Goal: Information Seeking & Learning: Learn about a topic

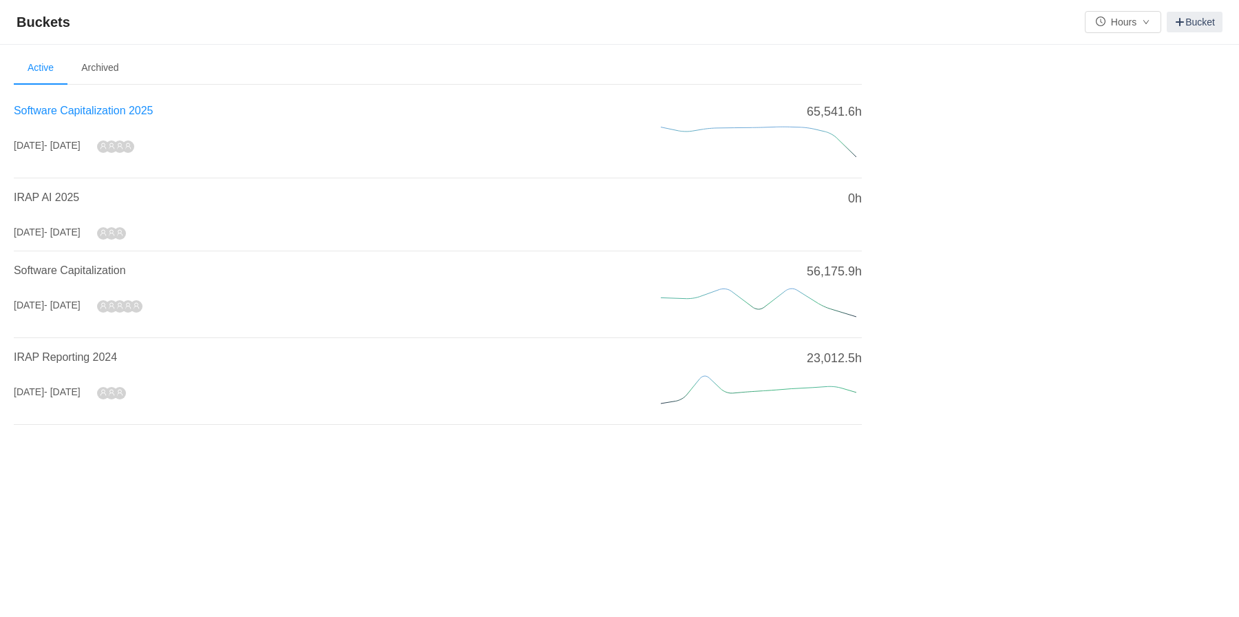
click at [100, 116] on span "Software Capitalization 2025" at bounding box center [83, 111] width 139 height 12
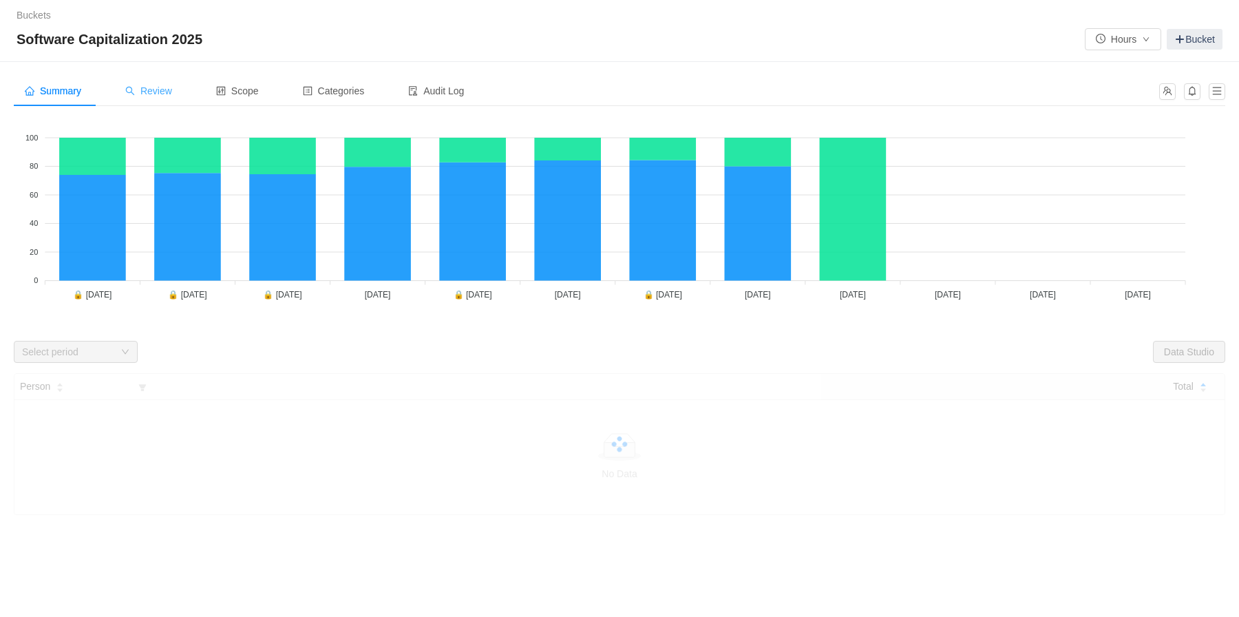
click at [163, 87] on span "Review" at bounding box center [148, 90] width 47 height 11
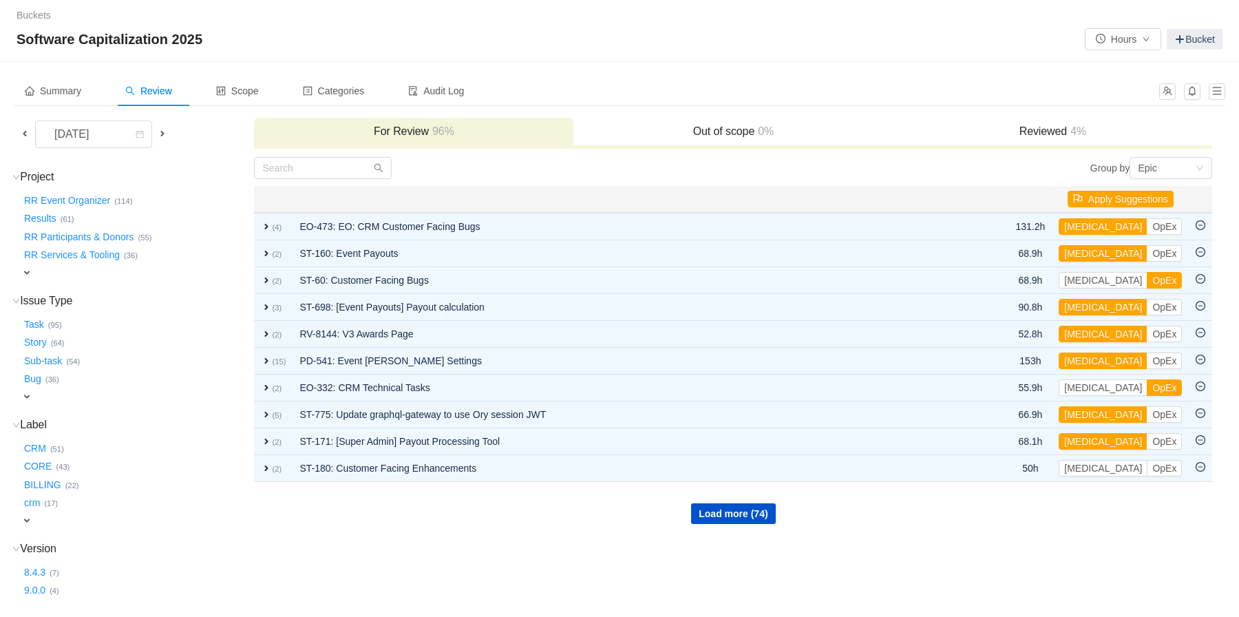
click at [22, 134] on span at bounding box center [24, 133] width 11 height 11
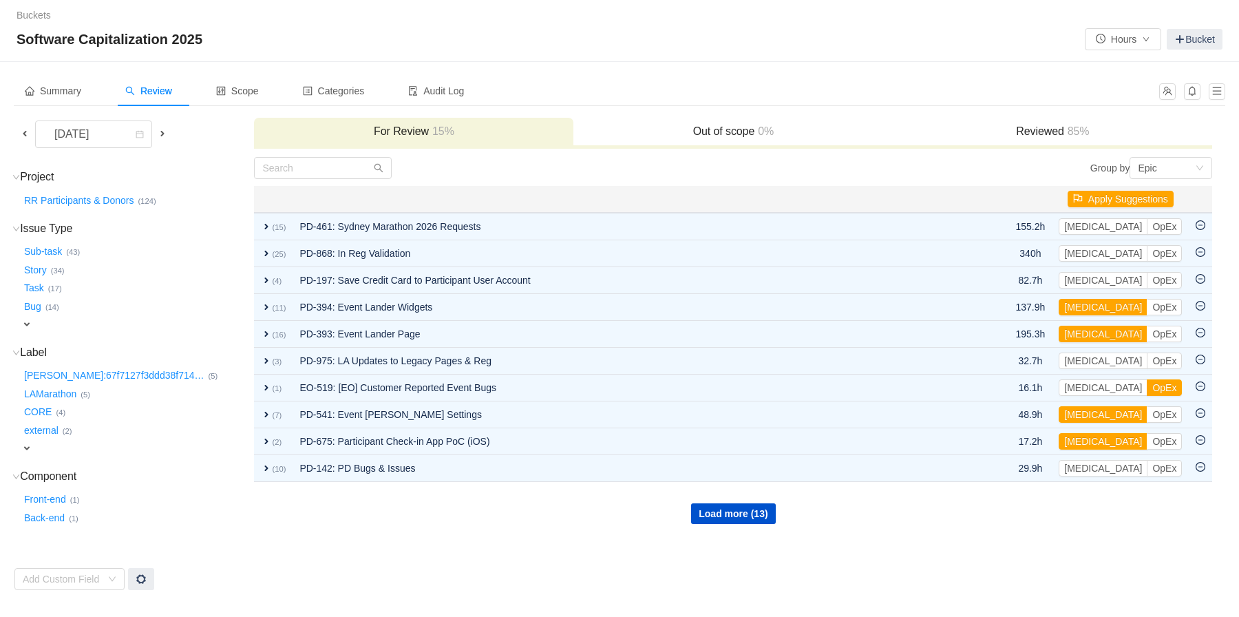
click at [932, 52] on div "Buckets / / Software Capitalization 2025 Hours Bucket" at bounding box center [619, 31] width 1239 height 62
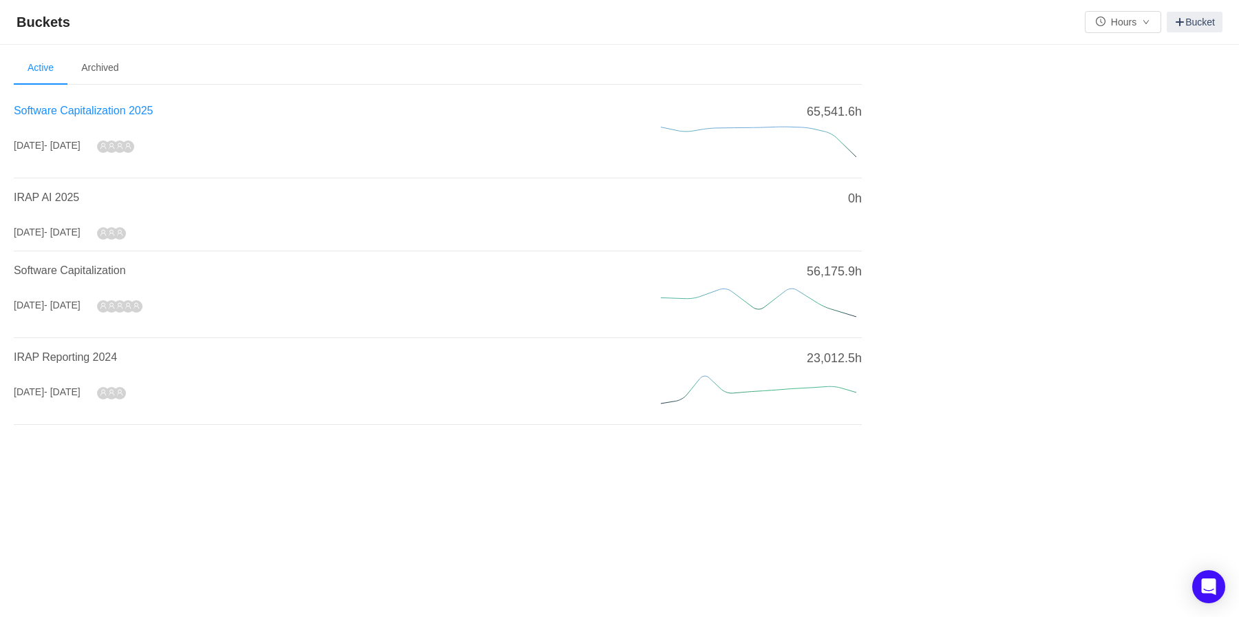
click at [109, 107] on span "Software Capitalization 2025" at bounding box center [83, 111] width 139 height 12
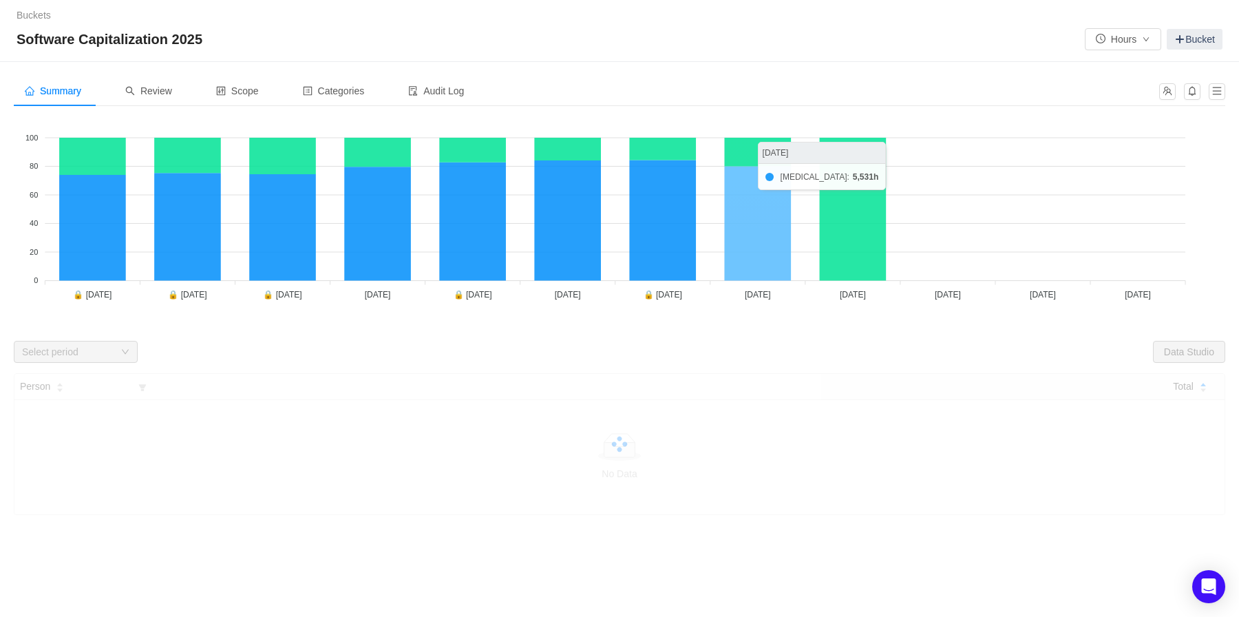
click at [754, 242] on icon at bounding box center [757, 223] width 67 height 114
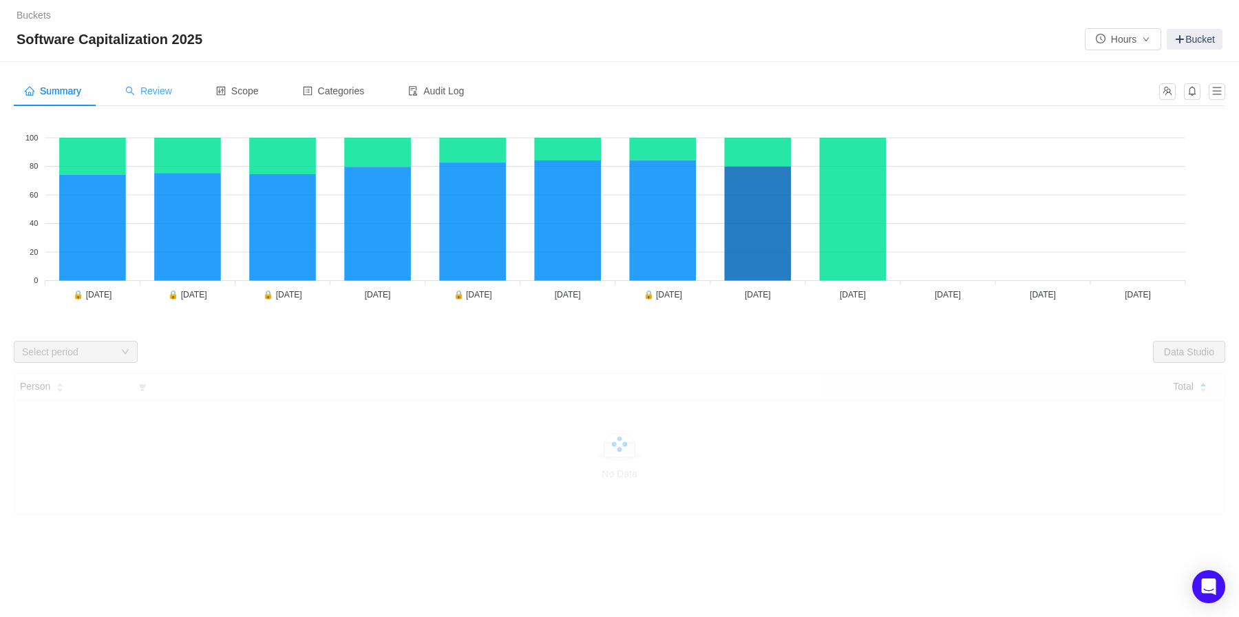
click at [149, 100] on div "Review" at bounding box center [148, 91] width 69 height 31
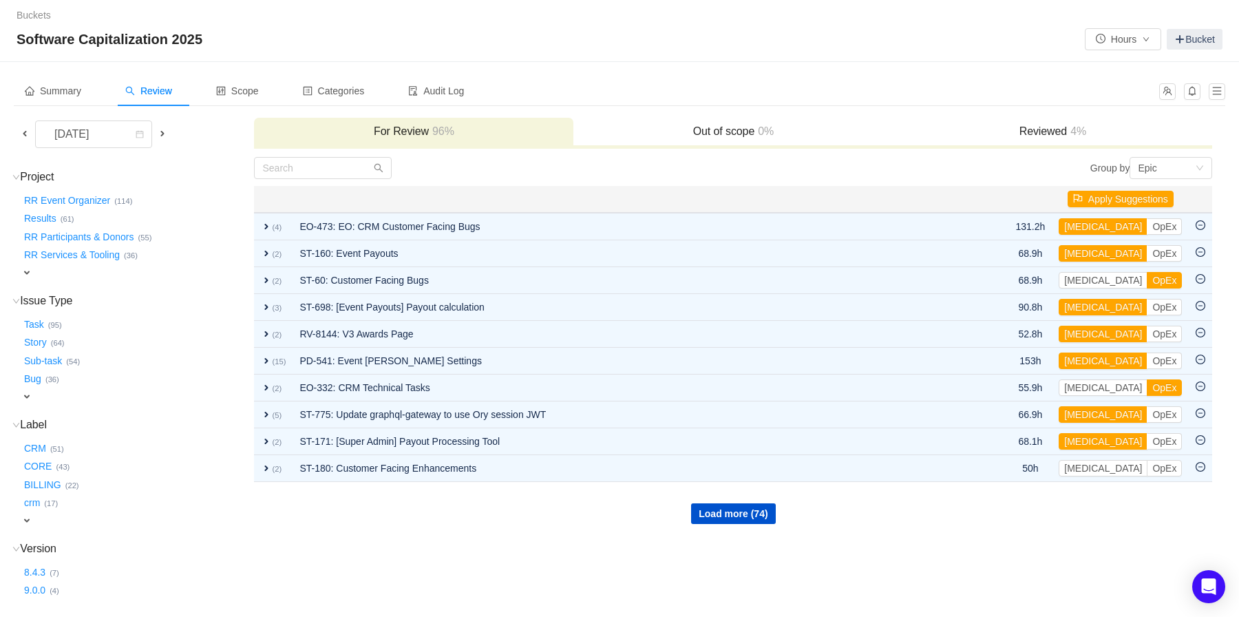
click at [23, 129] on span at bounding box center [24, 133] width 11 height 11
